Goal: Entertainment & Leisure: Consume media (video, audio)

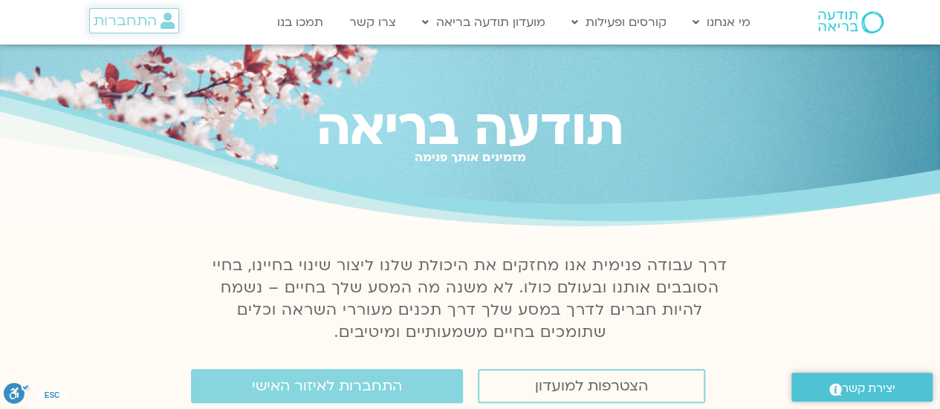
click at [138, 24] on span "התחברות" at bounding box center [125, 21] width 63 height 16
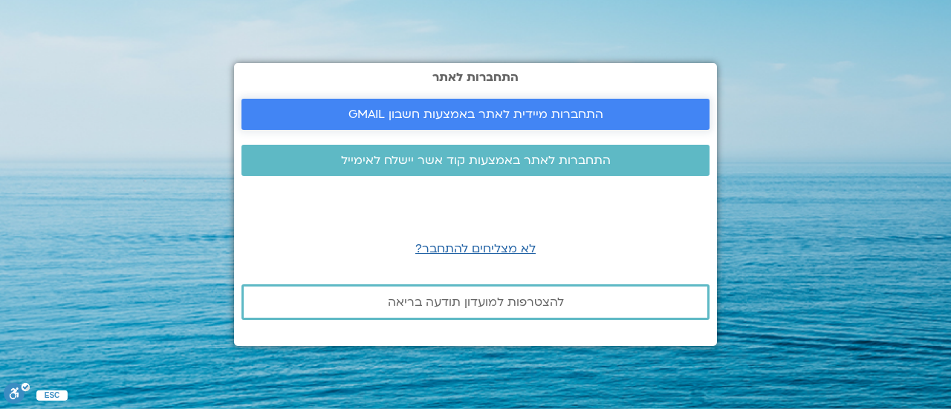
click at [371, 111] on span "התחברות מיידית לאתר באמצעות חשבון GMAIL" at bounding box center [475, 114] width 255 height 13
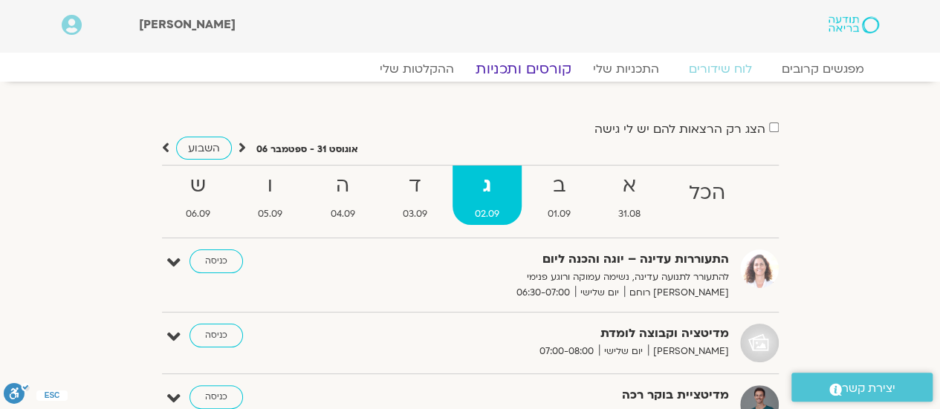
click at [510, 66] on link "קורסים ותכניות" at bounding box center [523, 69] width 131 height 18
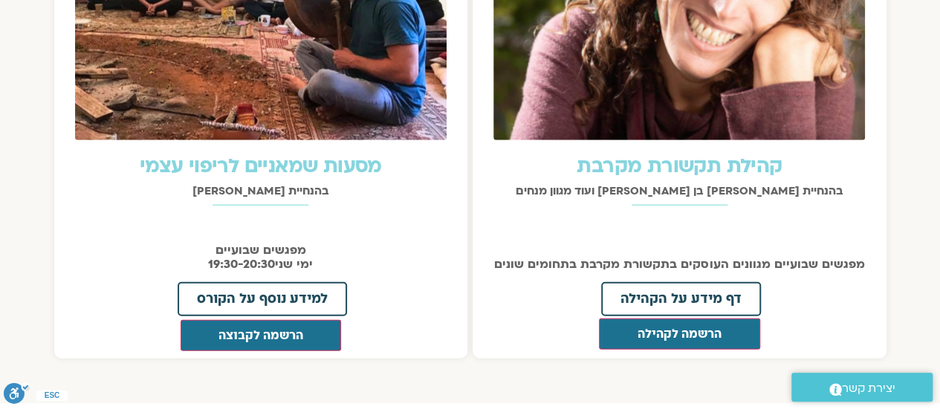
scroll to position [1655, 0]
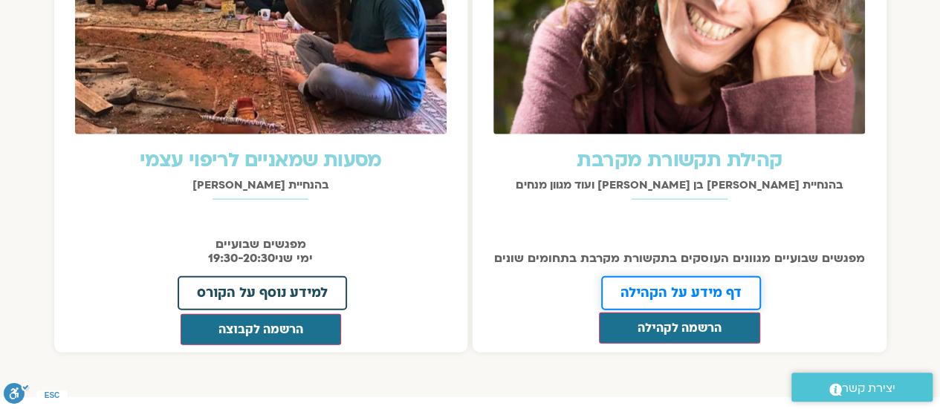
click at [675, 290] on span "דף מידע על הקהילה" at bounding box center [680, 293] width 121 height 13
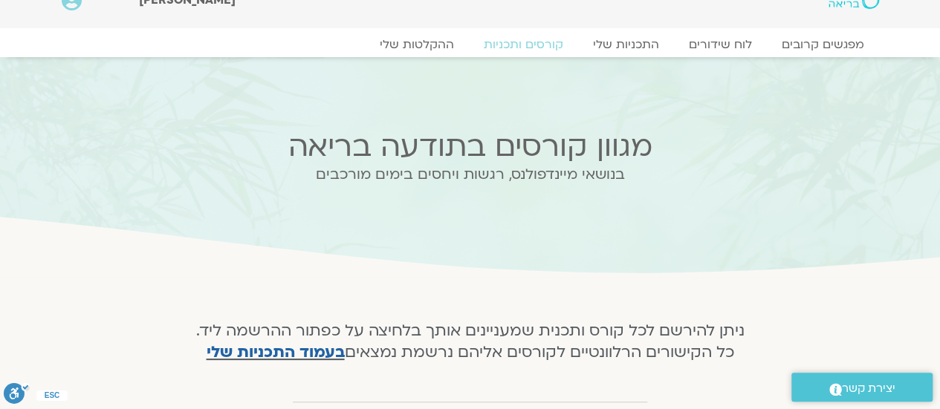
scroll to position [0, 0]
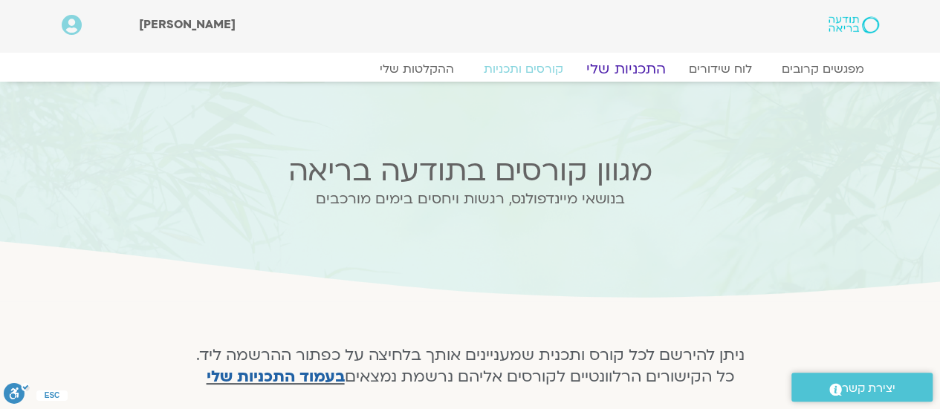
click at [620, 68] on link "התכניות שלי" at bounding box center [625, 69] width 115 height 18
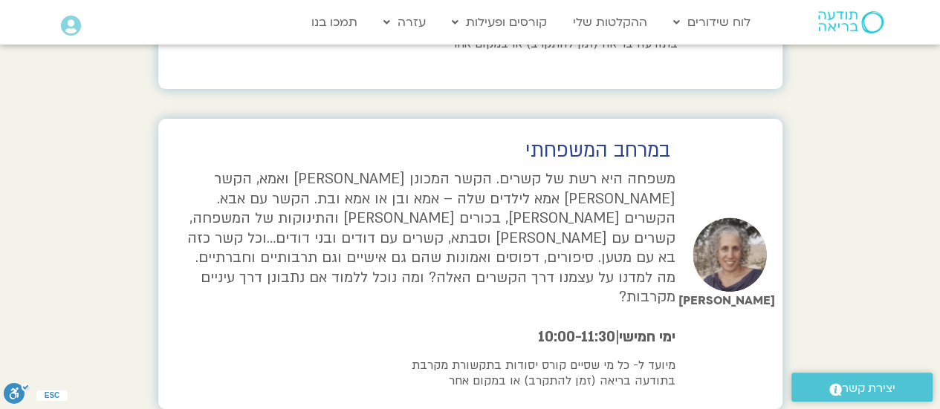
scroll to position [3035, 0]
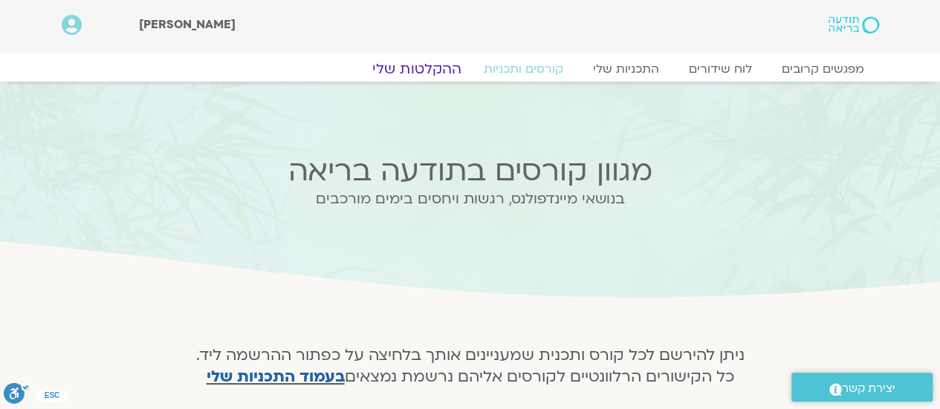
click at [425, 68] on link "ההקלטות שלי" at bounding box center [416, 69] width 125 height 18
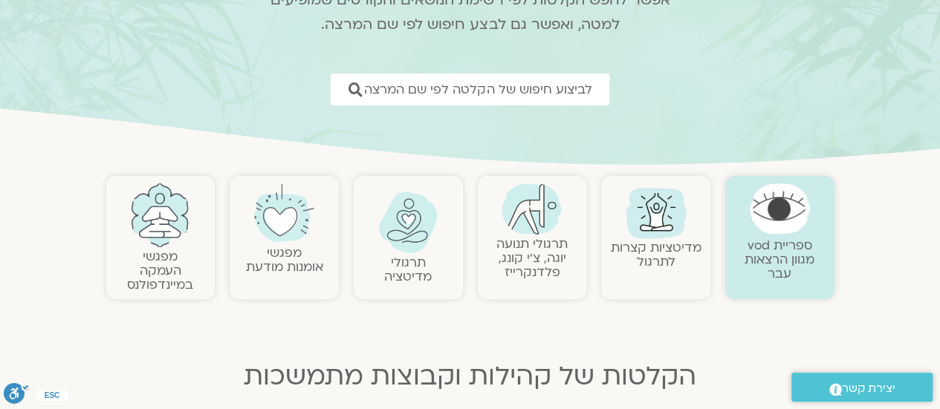
scroll to position [174, 0]
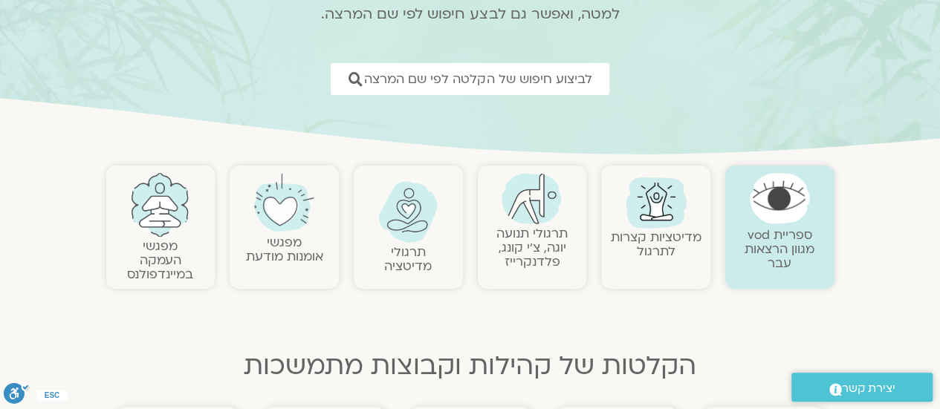
click at [292, 227] on img at bounding box center [284, 203] width 60 height 60
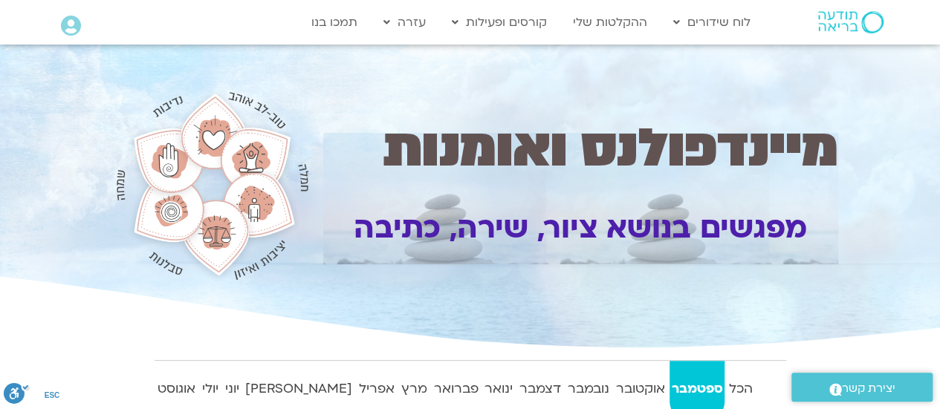
scroll to position [105, 0]
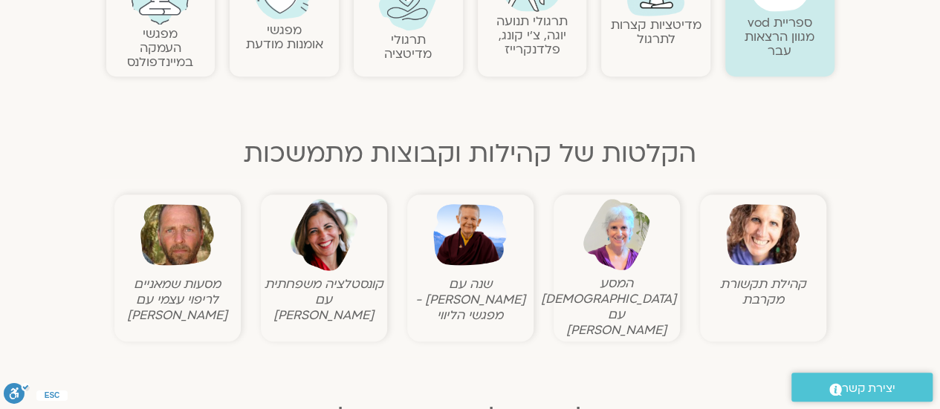
scroll to position [389, 0]
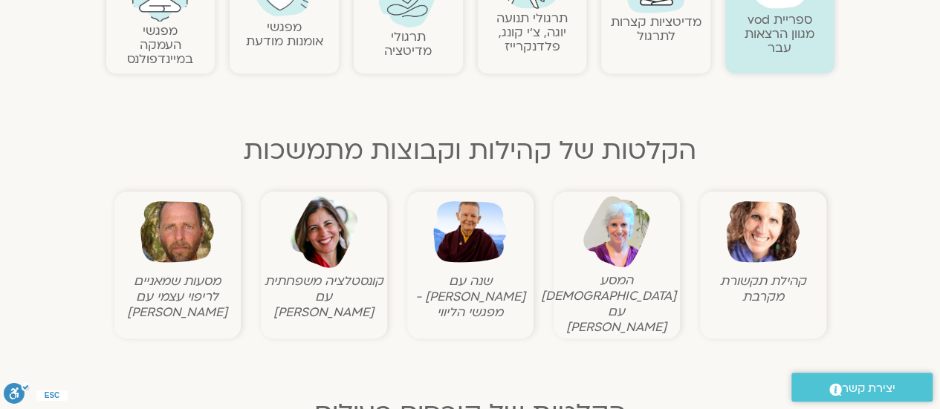
click at [762, 230] on img at bounding box center [763, 232] width 74 height 74
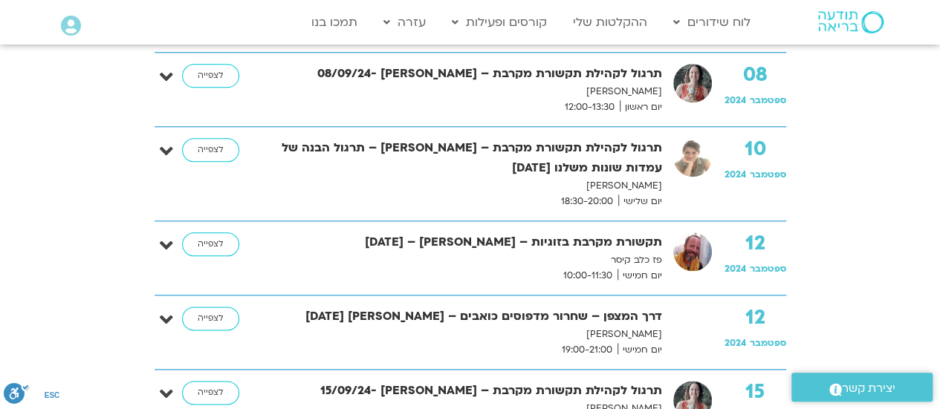
scroll to position [825, 0]
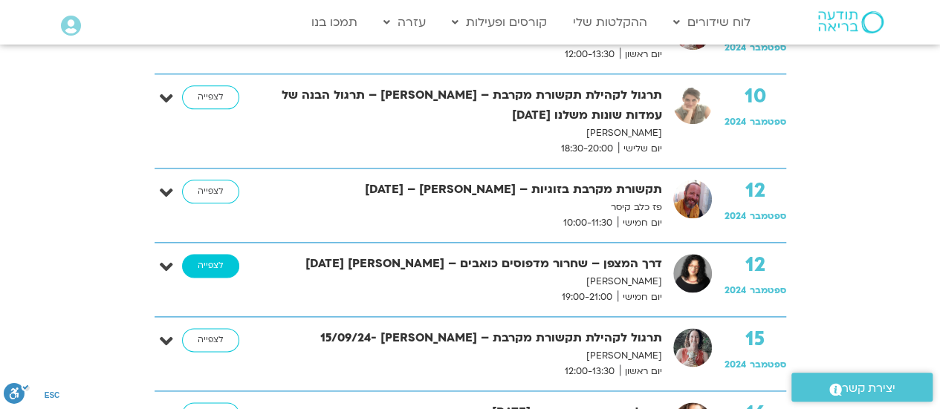
click at [218, 265] on link "לצפייה" at bounding box center [210, 266] width 57 height 24
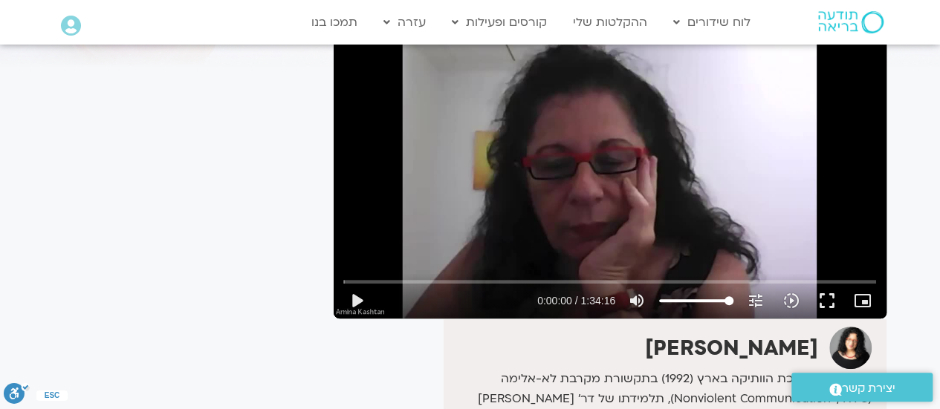
scroll to position [147, 0]
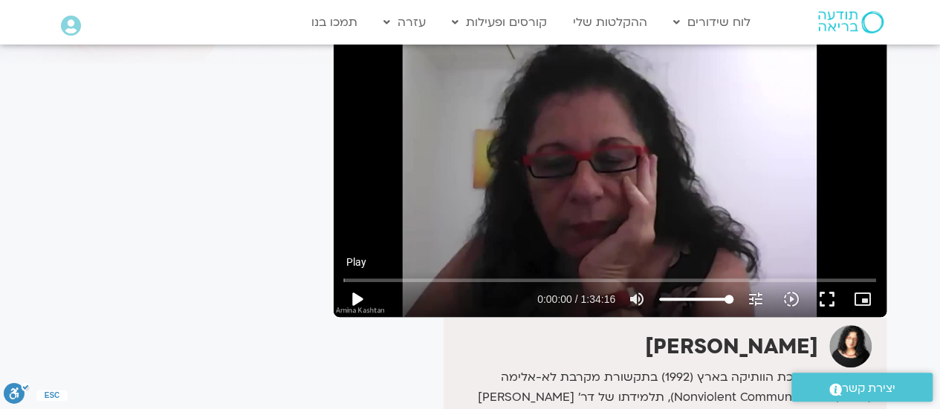
click at [355, 317] on button "play_arrow" at bounding box center [357, 300] width 36 height 36
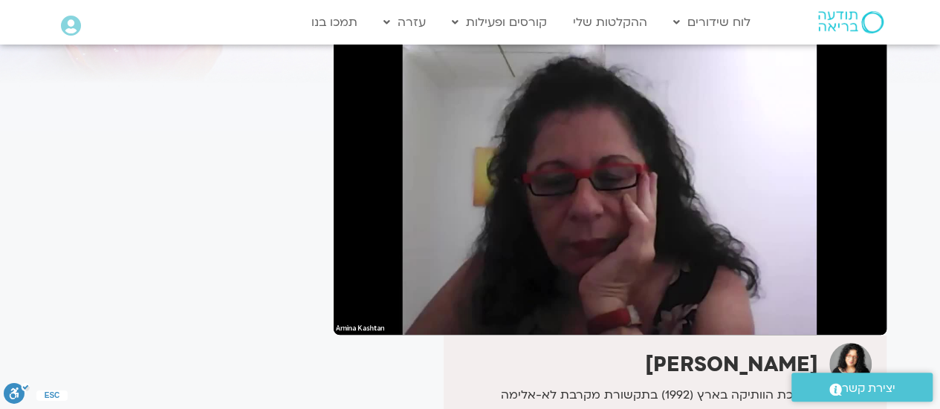
scroll to position [129, 0]
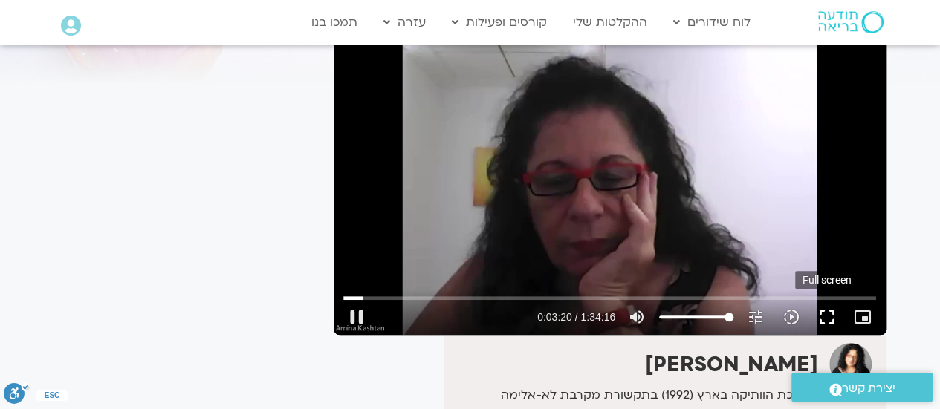
click at [828, 335] on button "fullscreen" at bounding box center [827, 317] width 36 height 36
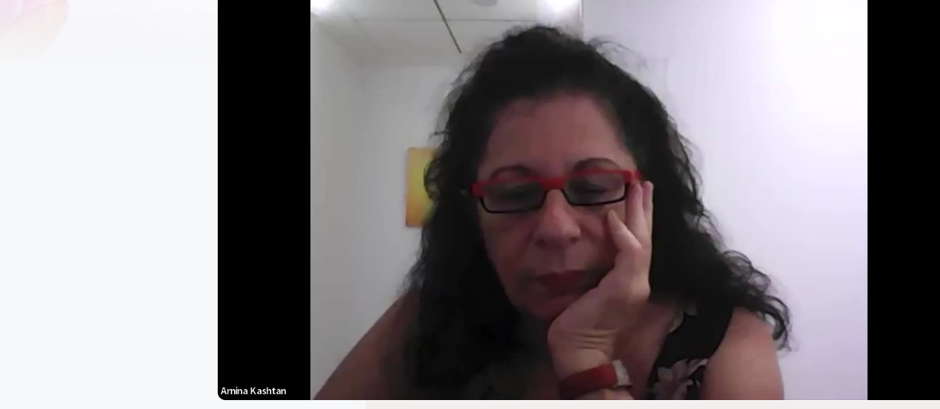
scroll to position [109, 0]
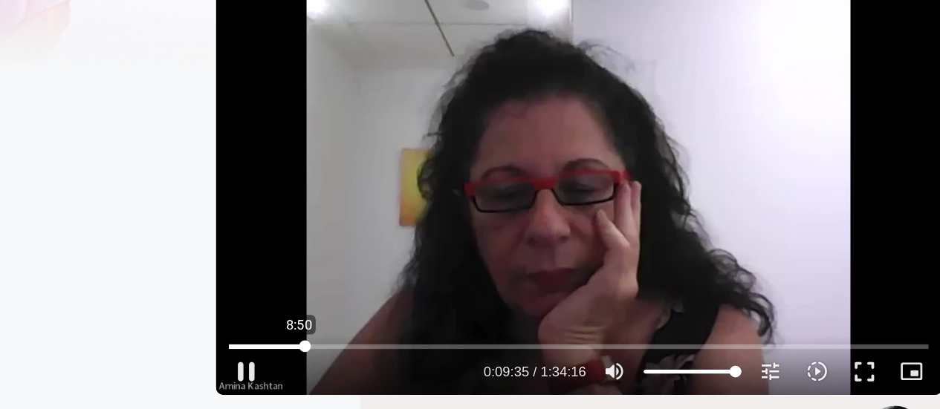
click at [397, 322] on input "Seek" at bounding box center [609, 317] width 533 height 9
click at [394, 322] on input "Seek" at bounding box center [609, 317] width 533 height 9
click at [354, 355] on button "pause" at bounding box center [357, 337] width 36 height 36
click at [354, 355] on button "play_arrow" at bounding box center [357, 337] width 36 height 36
click at [412, 322] on input "Seek" at bounding box center [609, 317] width 533 height 9
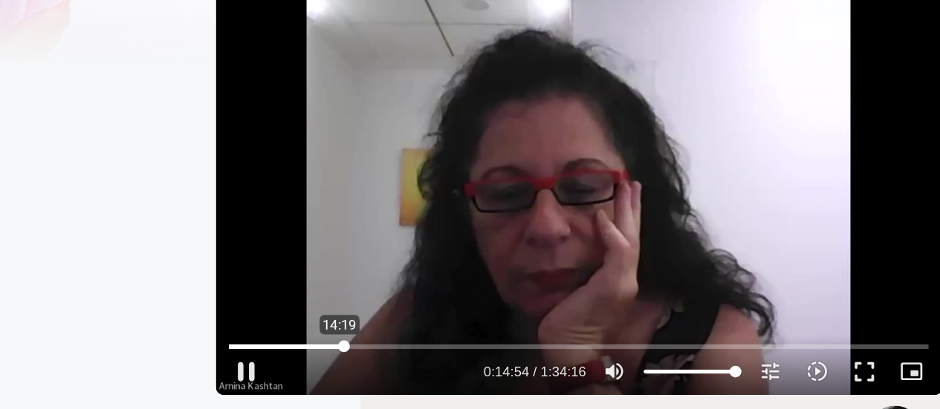
click at [427, 322] on input "Seek" at bounding box center [609, 317] width 533 height 9
click at [424, 322] on input "Seek" at bounding box center [609, 317] width 533 height 9
click at [462, 322] on input "Seek" at bounding box center [609, 317] width 533 height 9
click at [461, 322] on input "Seek" at bounding box center [609, 317] width 533 height 9
click at [458, 322] on input "Seek" at bounding box center [609, 317] width 533 height 9
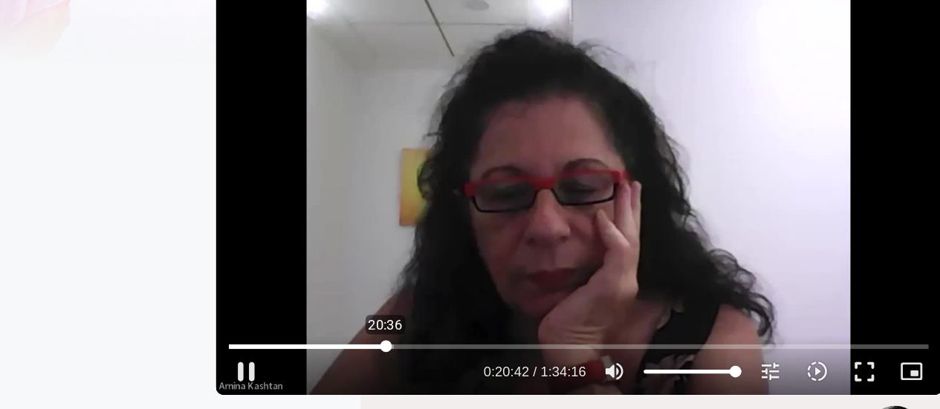
click at [462, 322] on input "Seek" at bounding box center [609, 317] width 533 height 9
click at [356, 355] on button "pause" at bounding box center [357, 337] width 36 height 36
type input "1376.963148"
click at [339, 319] on button "play_arrow" at bounding box center [357, 337] width 36 height 36
click at [470, 322] on input "Seek" at bounding box center [609, 317] width 533 height 9
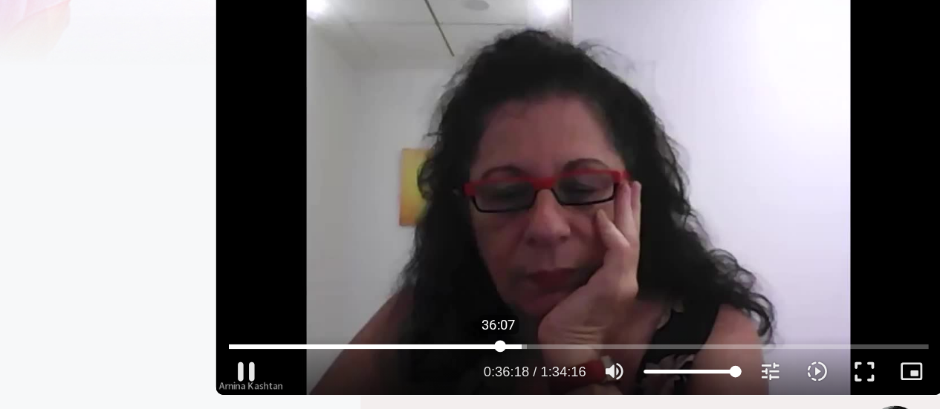
click at [549, 322] on input "Seek" at bounding box center [609, 317] width 533 height 9
click at [531, 322] on input "Seek" at bounding box center [609, 317] width 533 height 9
click at [522, 322] on input "Seek" at bounding box center [609, 317] width 533 height 9
click at [527, 322] on input "Seek" at bounding box center [609, 317] width 533 height 9
click at [609, 322] on input "Seek" at bounding box center [609, 317] width 533 height 9
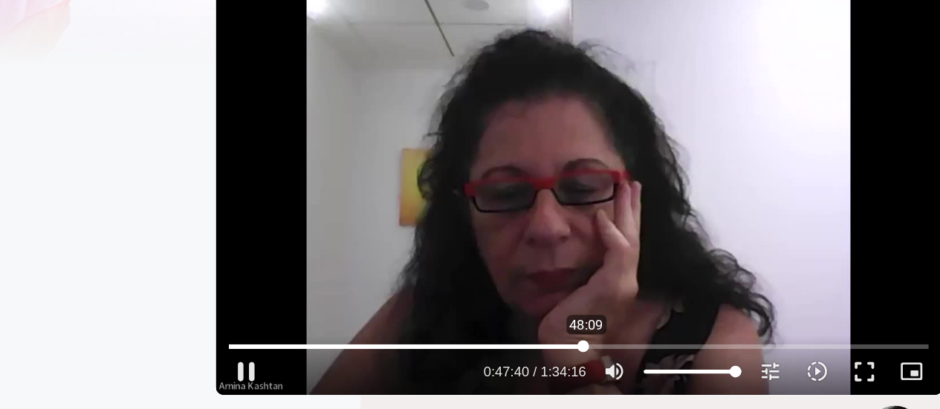
click at [615, 322] on input "Seek" at bounding box center [609, 317] width 533 height 9
click at [622, 322] on input "Seek" at bounding box center [609, 317] width 533 height 9
click at [618, 322] on input "Seek" at bounding box center [609, 317] width 533 height 9
click at [615, 322] on input "Seek" at bounding box center [609, 317] width 533 height 9
click at [355, 355] on button "pause" at bounding box center [357, 337] width 36 height 36
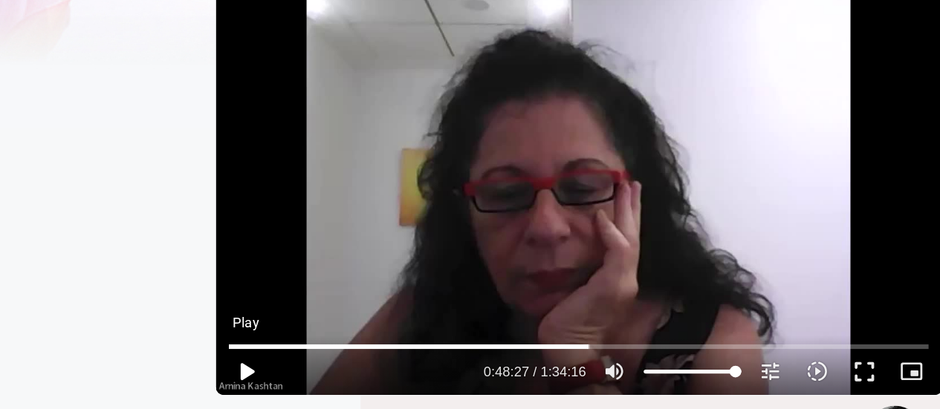
click at [355, 355] on button "play_arrow" at bounding box center [357, 337] width 36 height 36
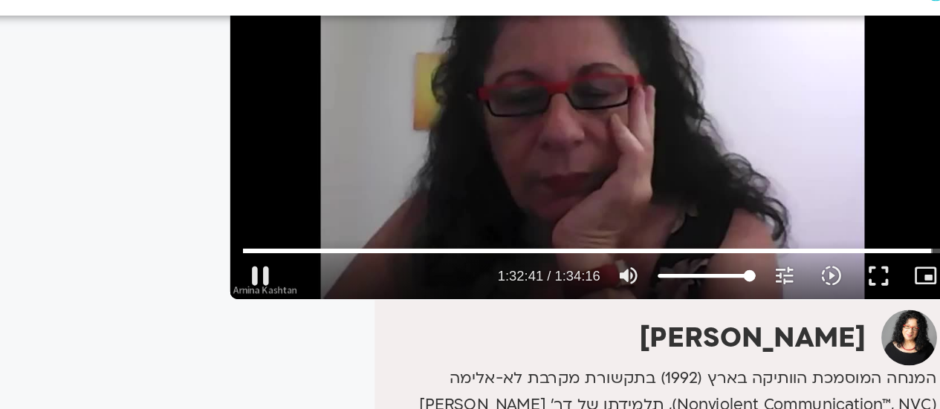
scroll to position [204, 0]
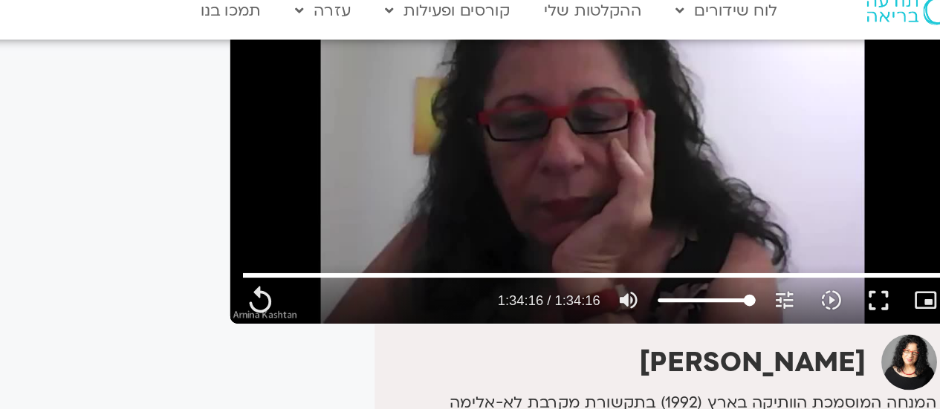
type input "5656.96"
